Goal: Find specific page/section: Find specific page/section

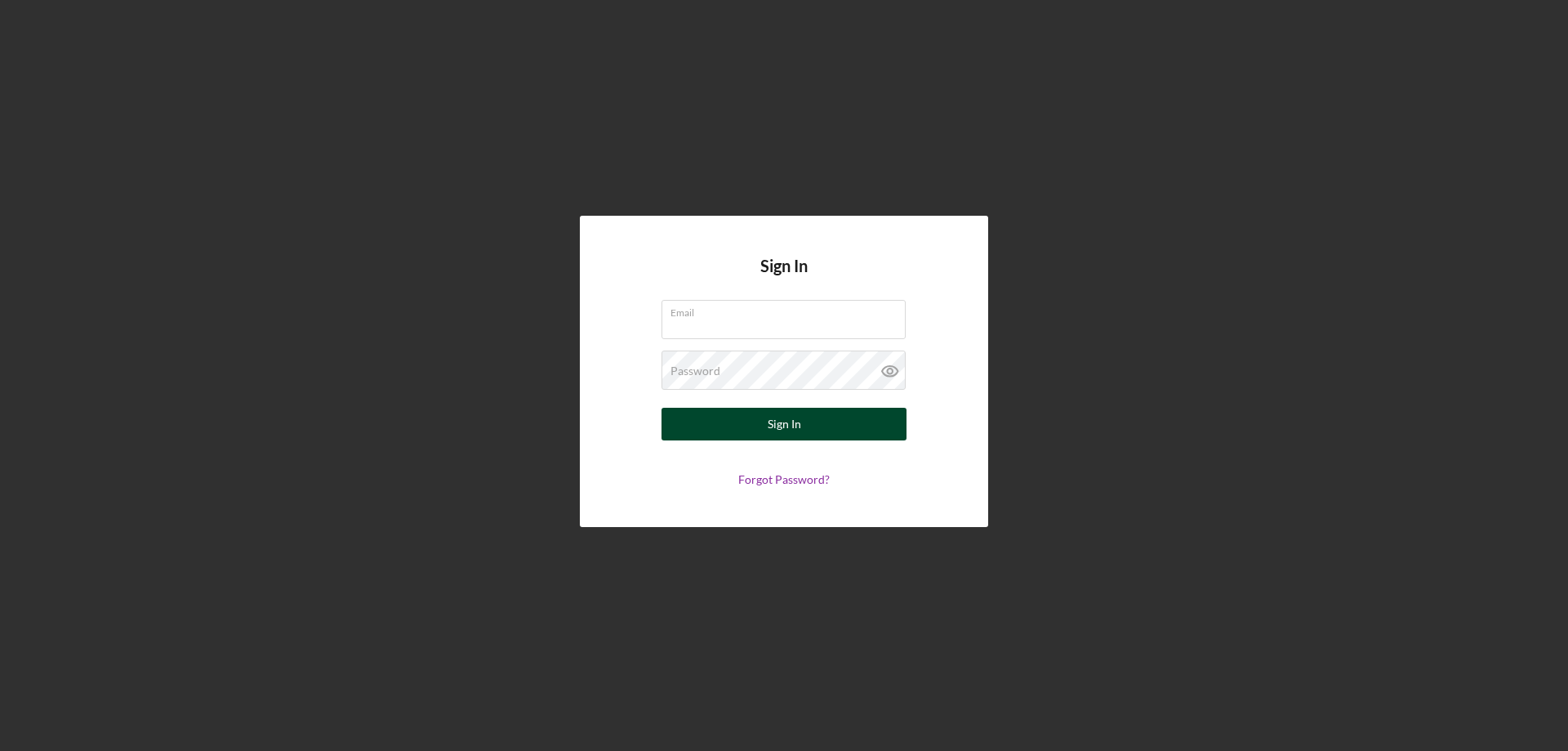
type input "[PERSON_NAME][EMAIL_ADDRESS][PERSON_NAME][DOMAIN_NAME]"
click at [778, 423] on div "Sign In" at bounding box center [784, 424] width 34 height 33
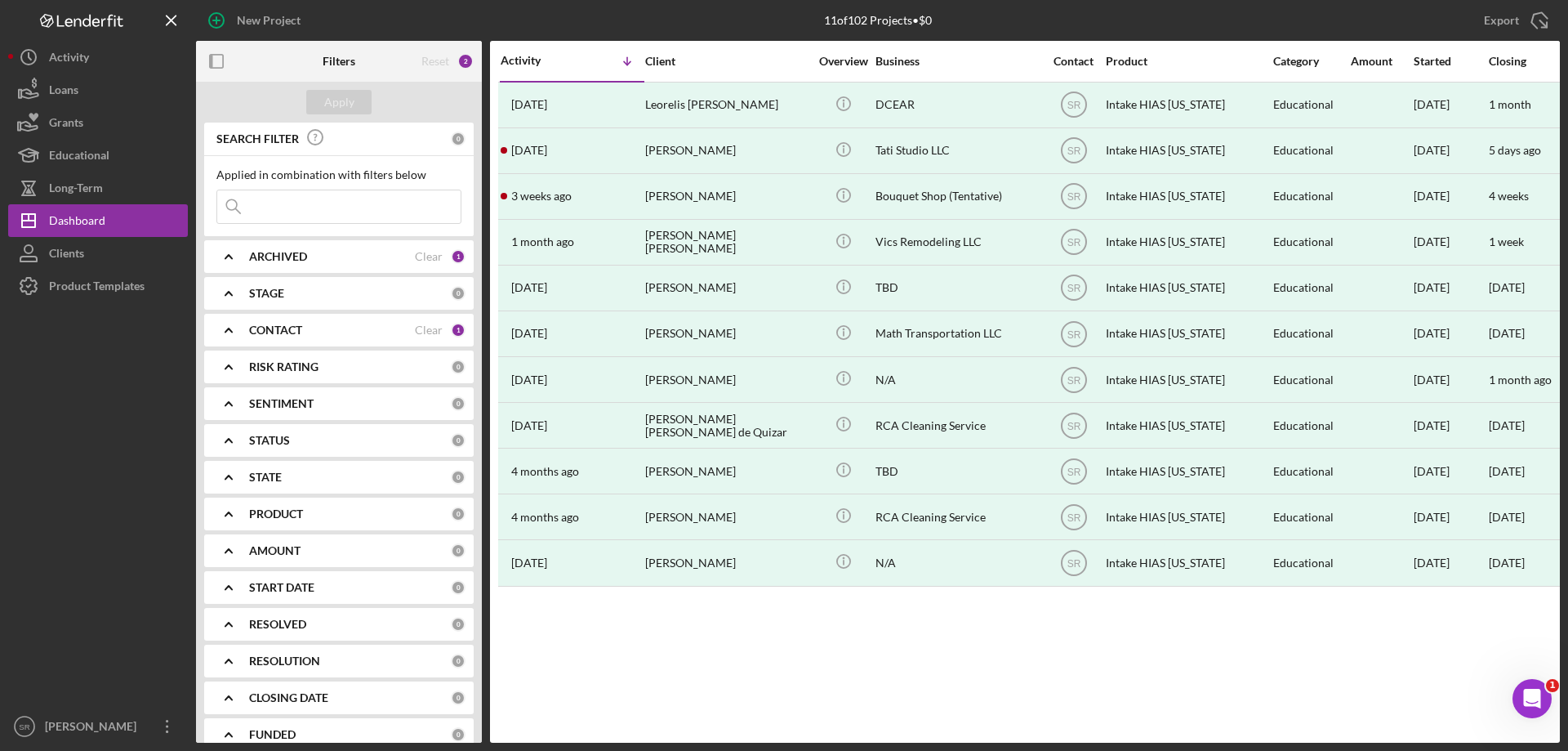
click at [344, 263] on div "ARCHIVED" at bounding box center [332, 257] width 166 height 13
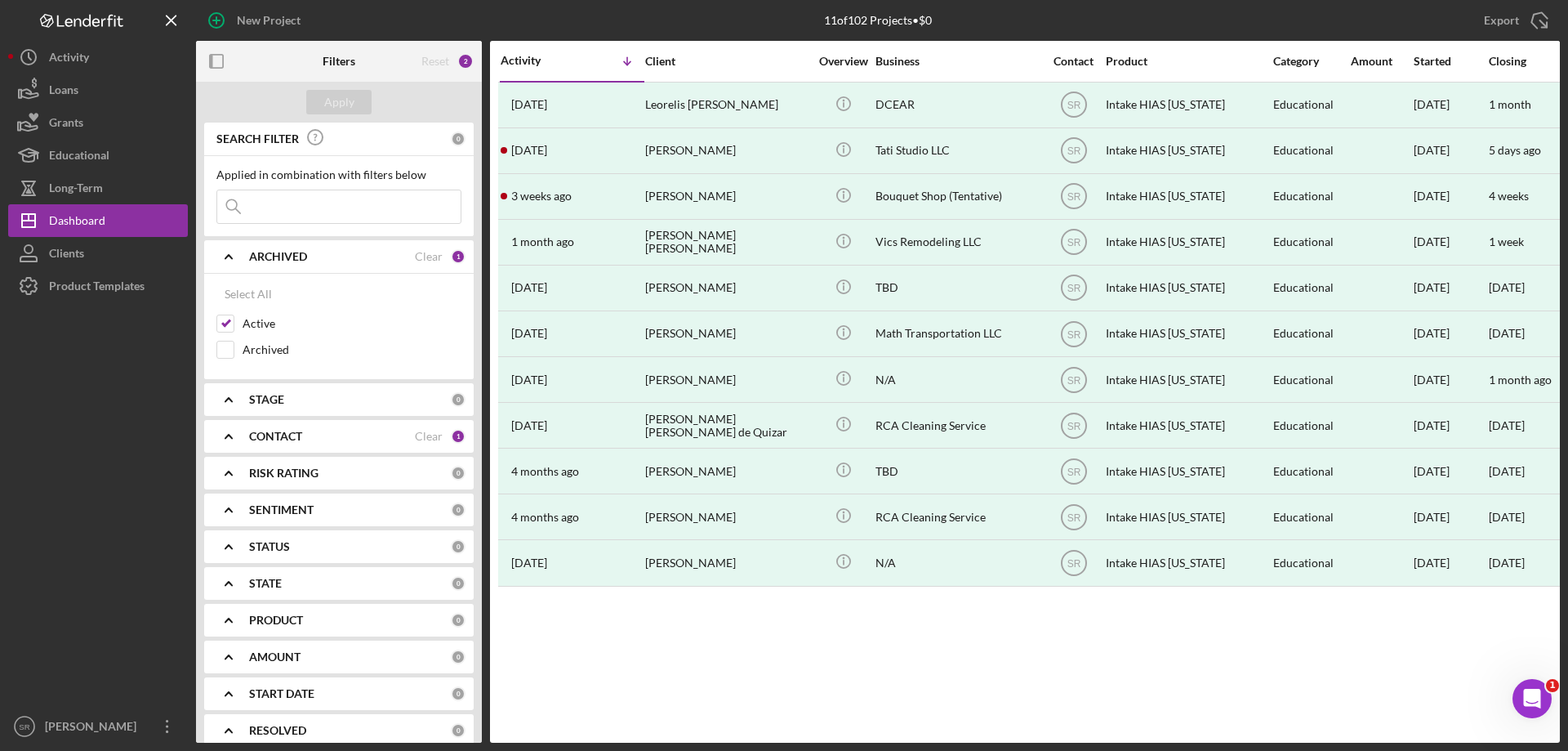
click at [344, 263] on div "ARCHIVED" at bounding box center [332, 257] width 166 height 13
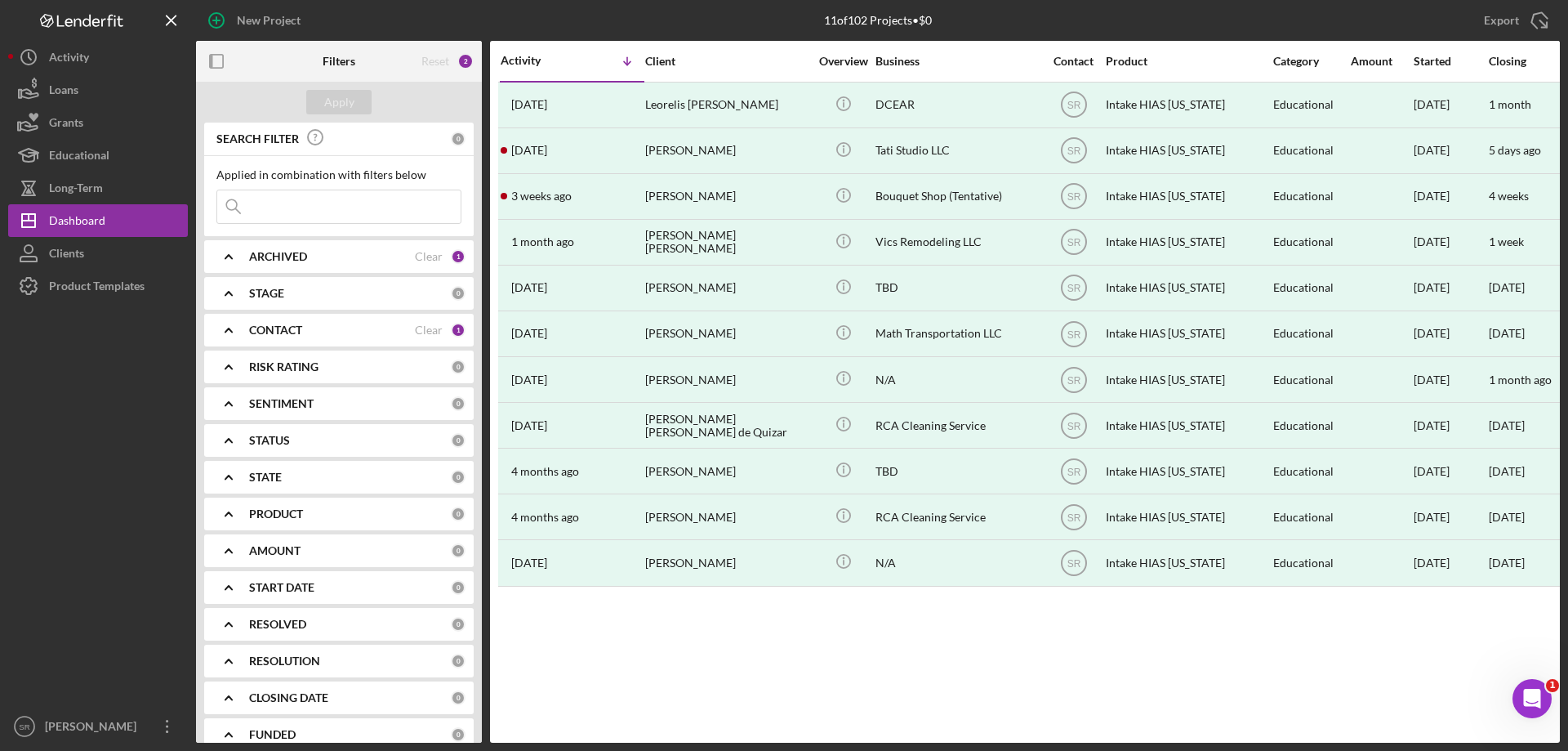
click at [339, 329] on div "CONTACT" at bounding box center [332, 330] width 166 height 13
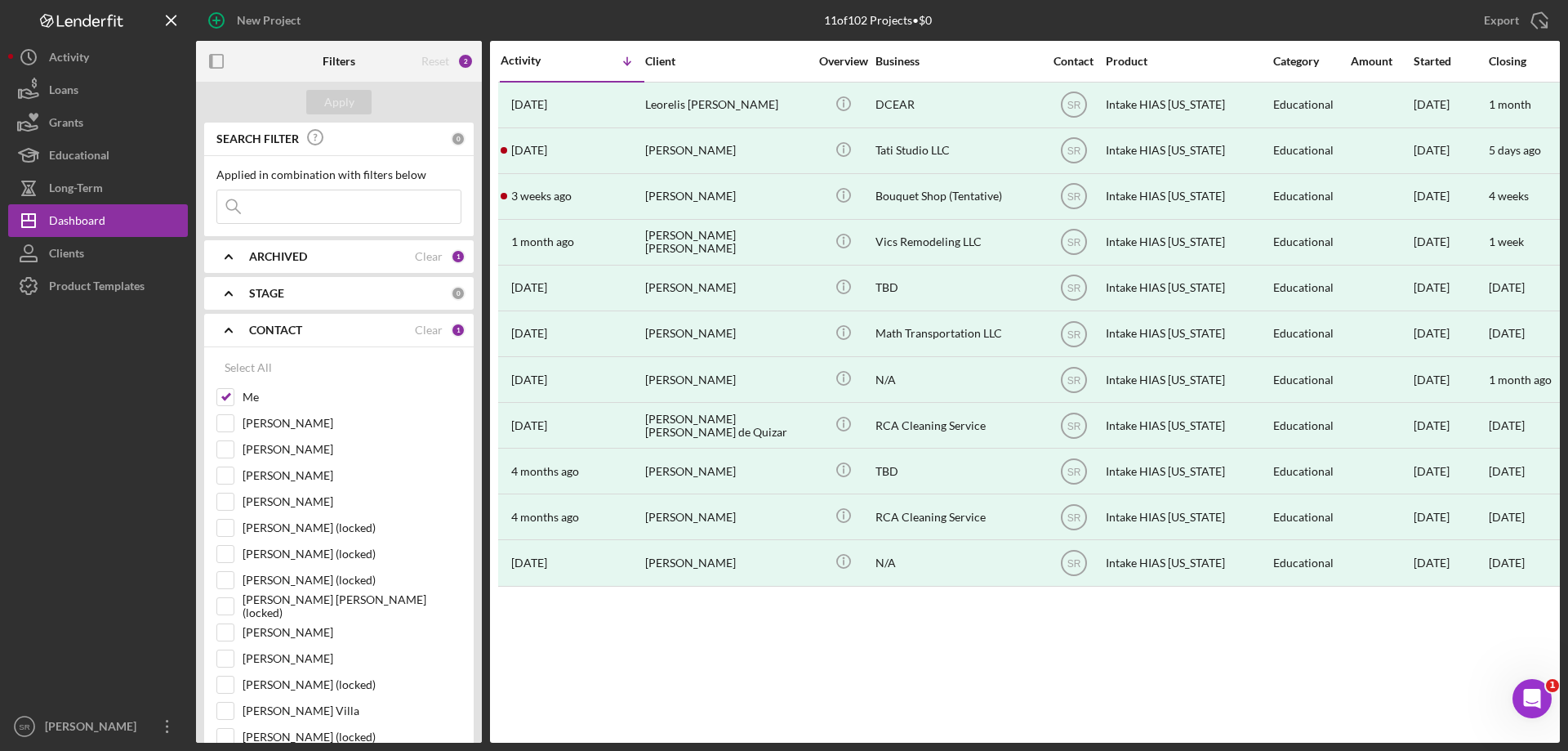
click at [339, 329] on div "CONTACT" at bounding box center [332, 330] width 166 height 13
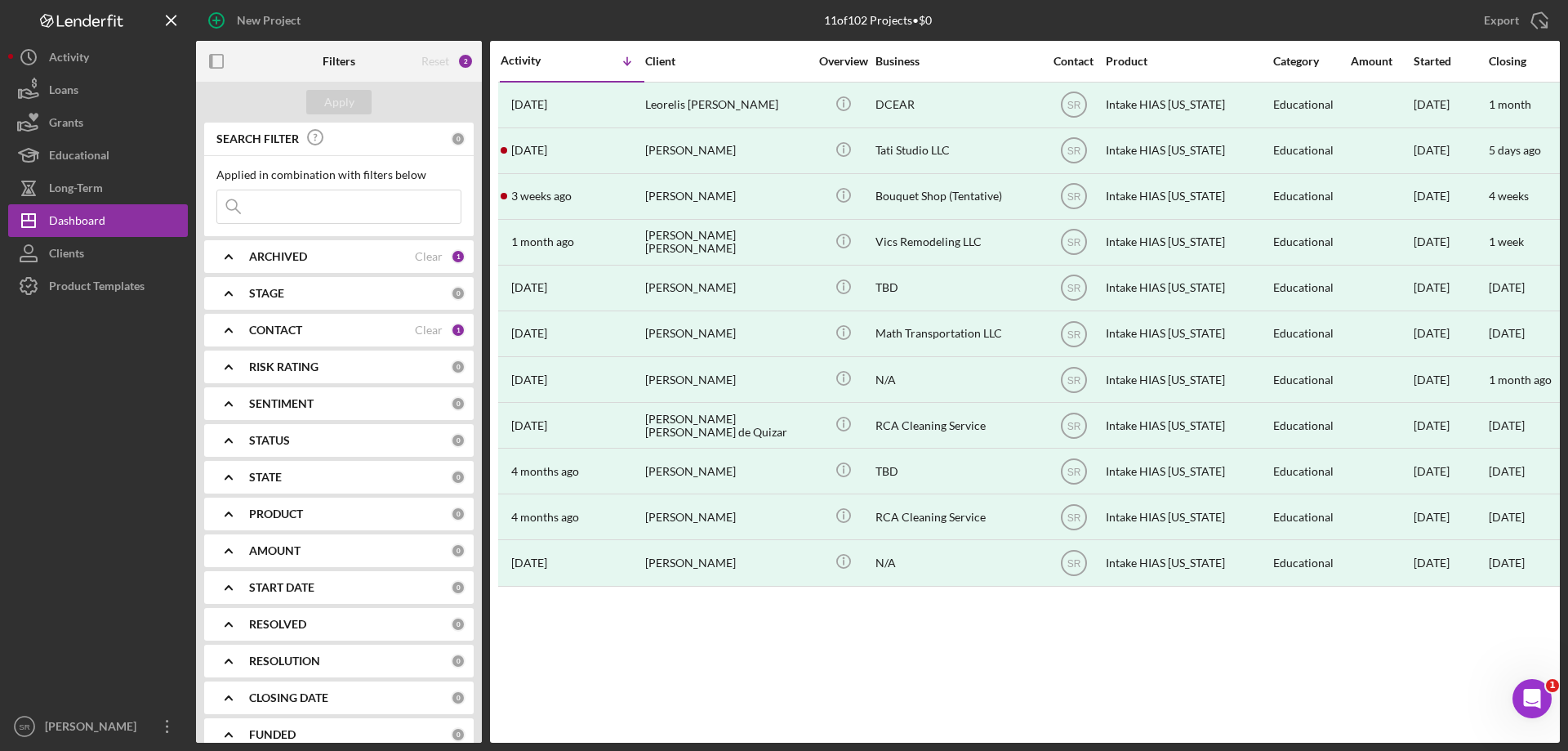
click at [403, 251] on div "ARCHIVED" at bounding box center [332, 257] width 166 height 13
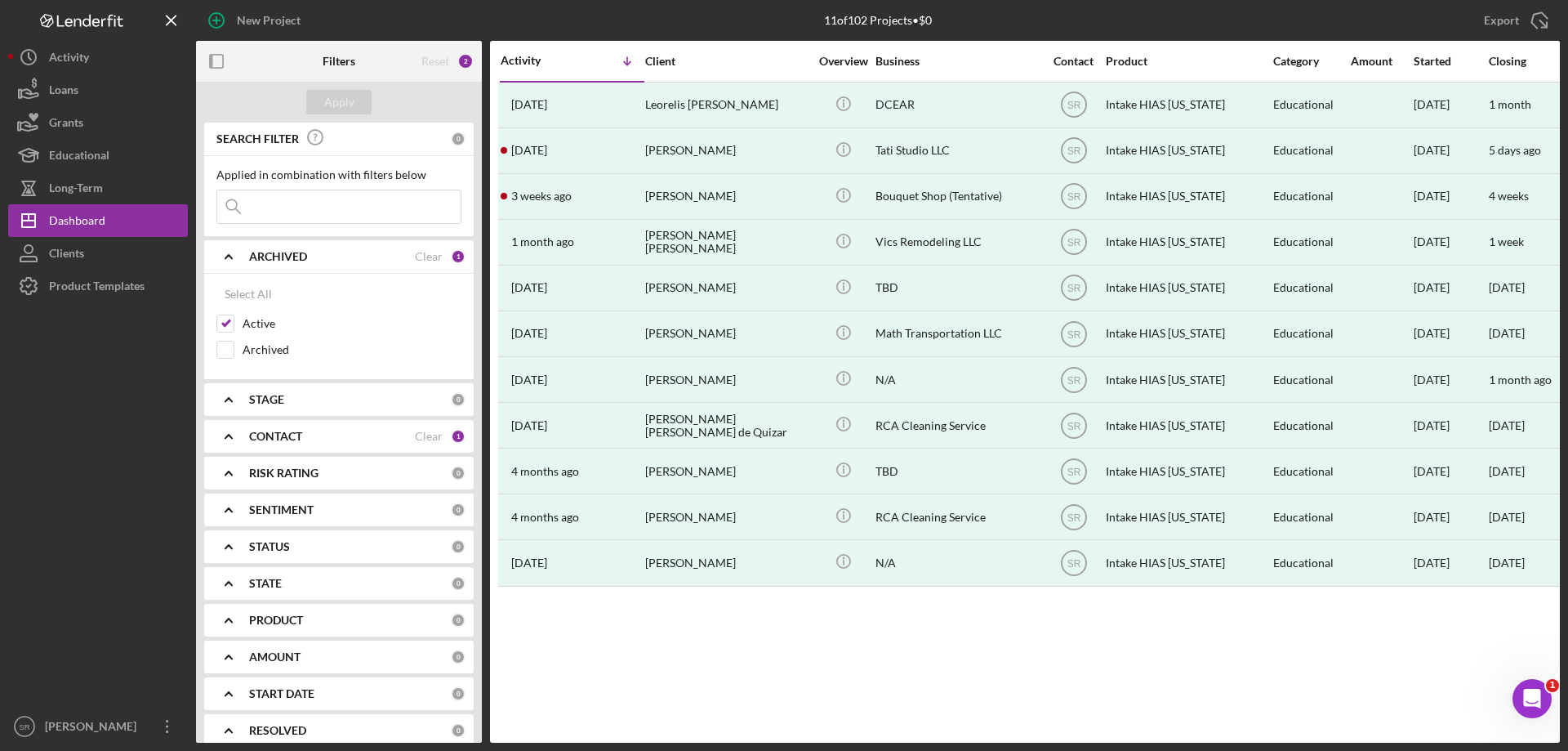
click at [403, 251] on div "ARCHIVED" at bounding box center [332, 257] width 166 height 13
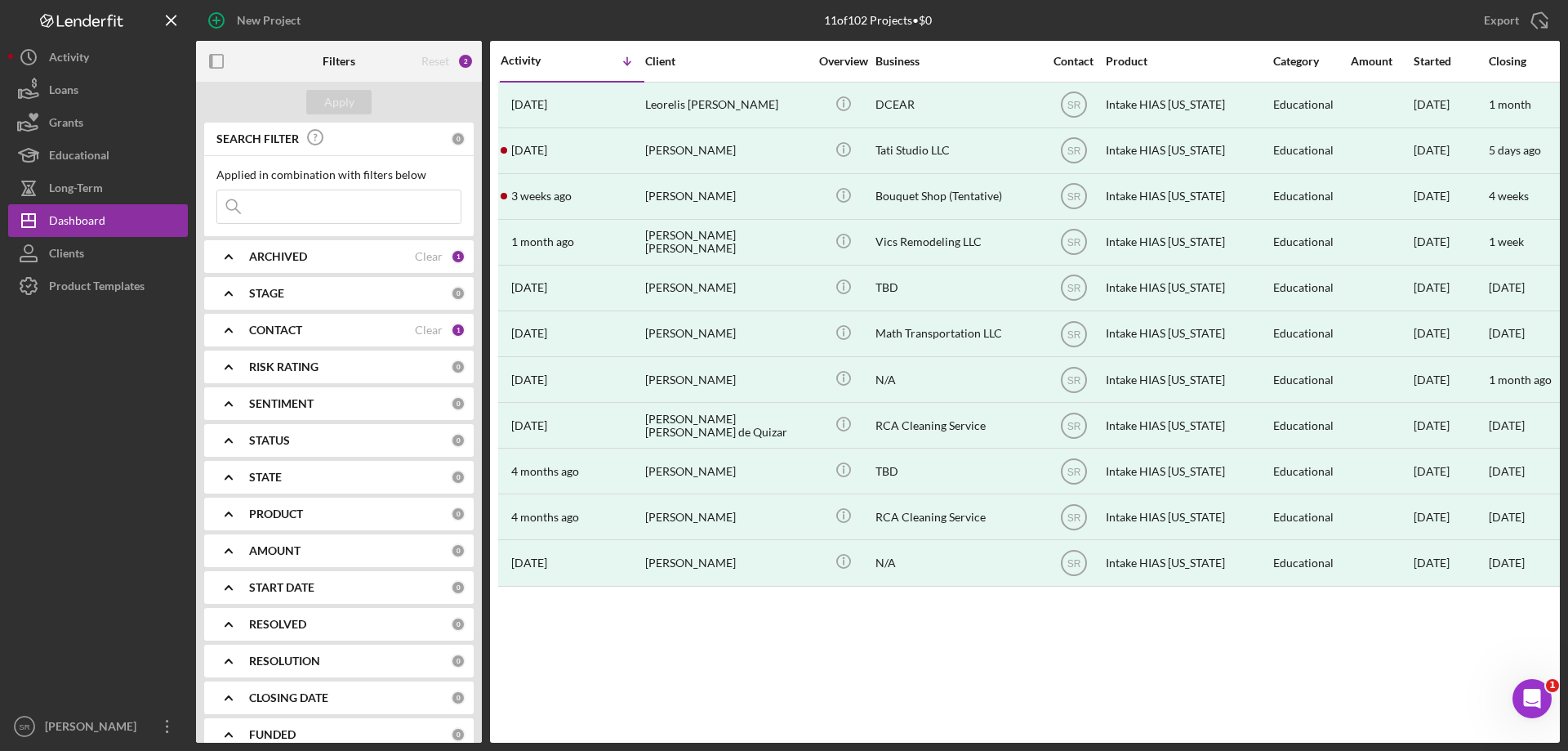
click at [879, 714] on div "Activity Icon/Table Sort Arrow Client Overview Business Contact Product Categor…" at bounding box center [1025, 392] width 1070 height 702
click at [73, 250] on div "Clients" at bounding box center [66, 255] width 35 height 36
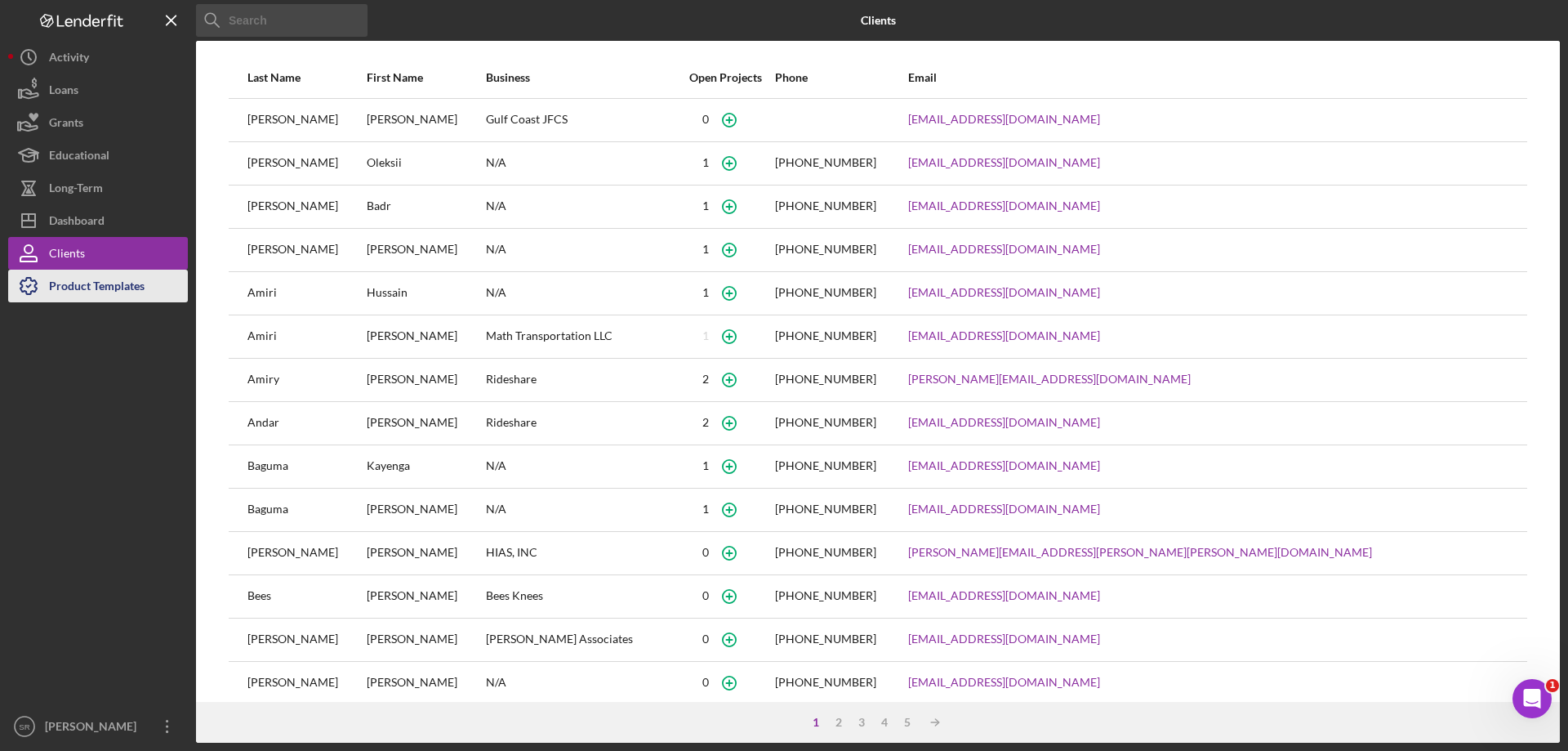
drag, startPoint x: 61, startPoint y: 308, endPoint x: 56, endPoint y: 294, distance: 14.9
click at [61, 307] on div at bounding box center [98, 505] width 179 height 408
click at [56, 287] on div "Product Templates" at bounding box center [97, 288] width 96 height 36
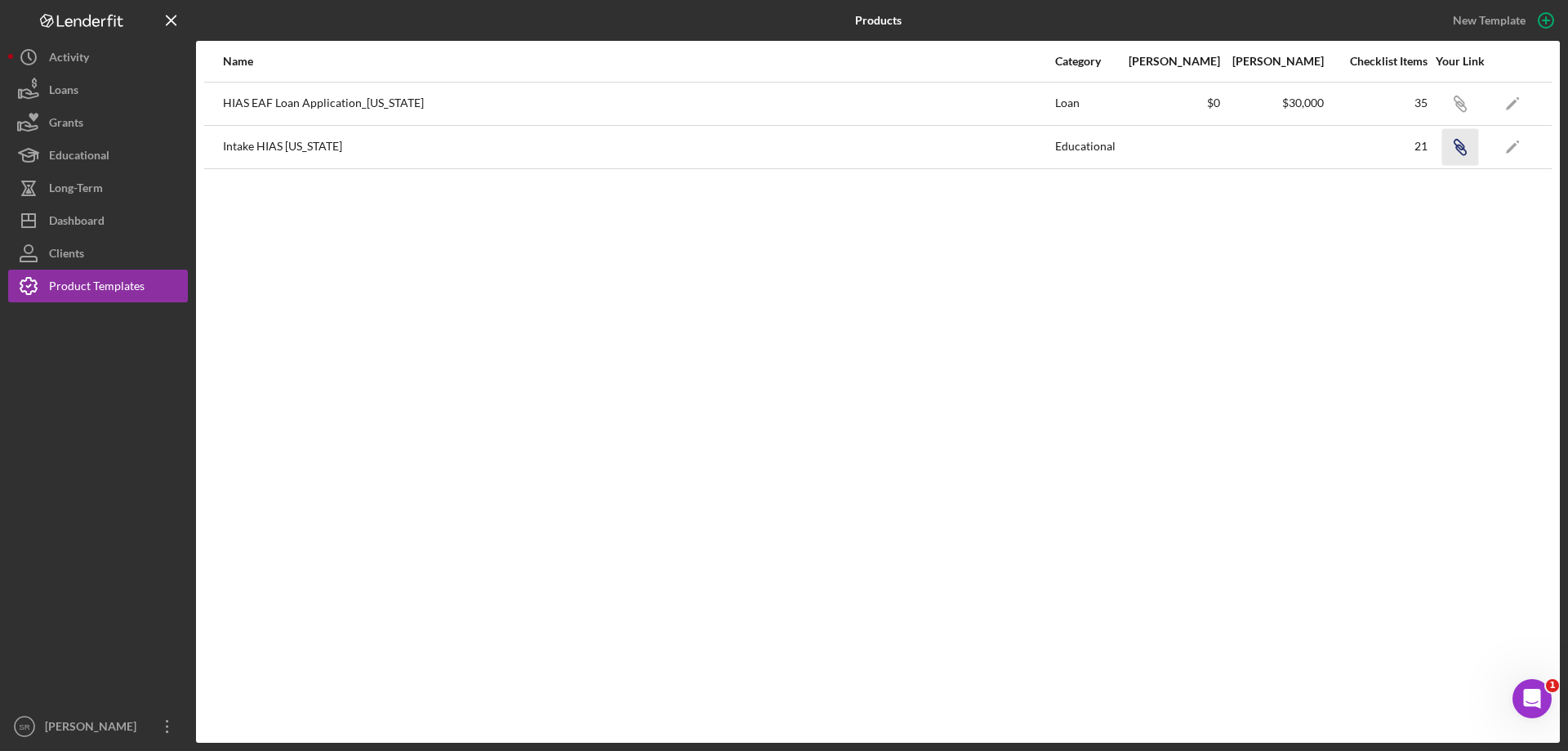
click at [1458, 139] on icon "Icon/Link" at bounding box center [1460, 147] width 36 height 36
click at [1463, 111] on icon "button" at bounding box center [1462, 106] width 10 height 10
